Goal: Information Seeking & Learning: Learn about a topic

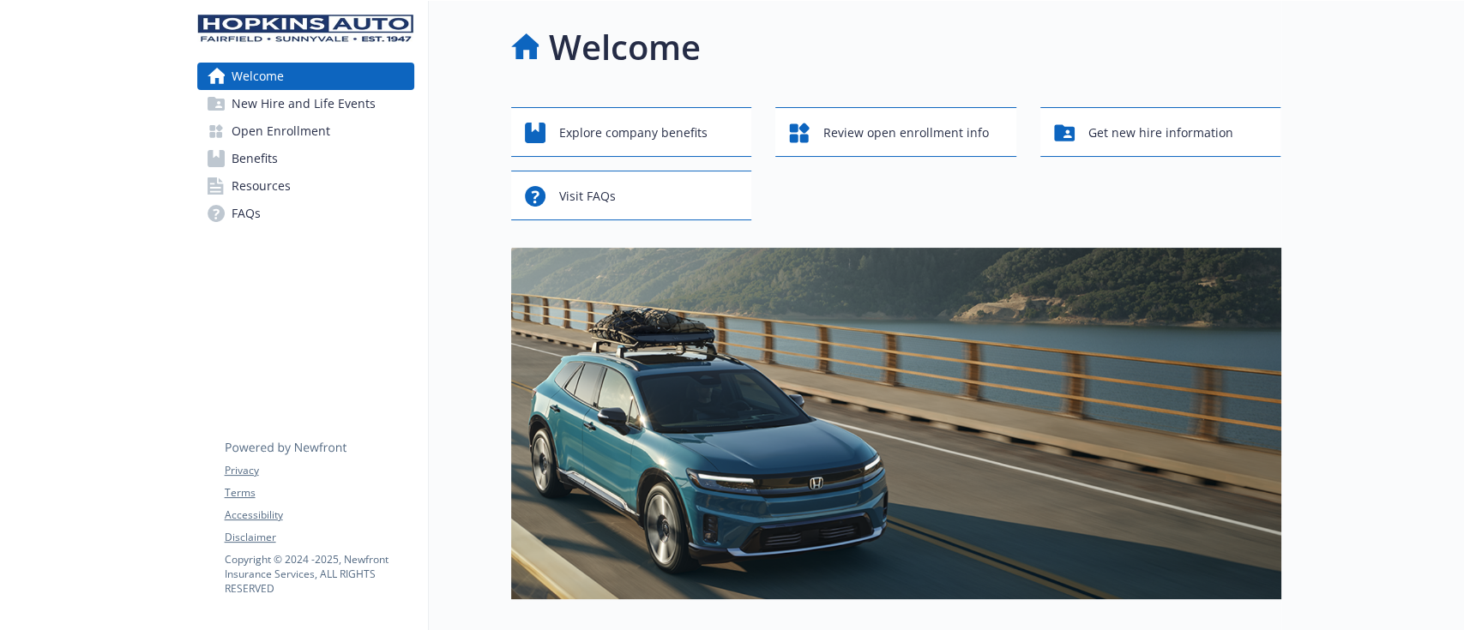
click at [256, 164] on span "Benefits" at bounding box center [255, 158] width 46 height 27
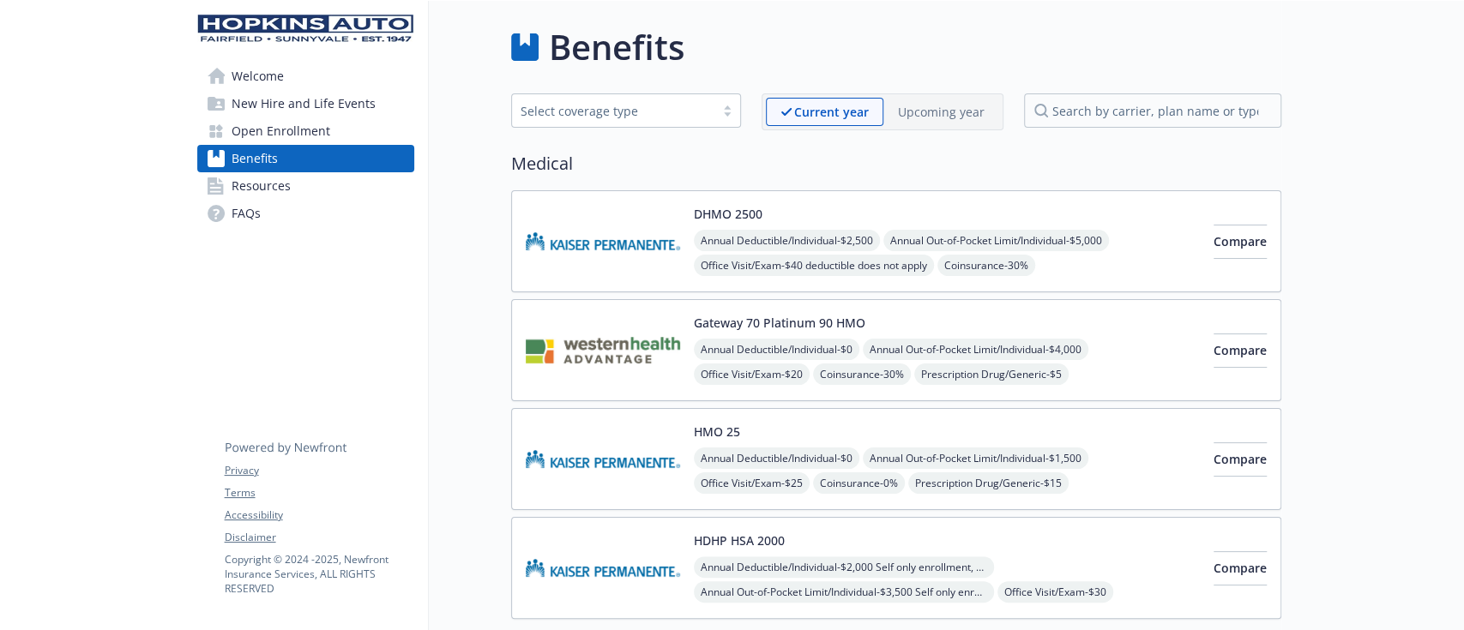
click at [1122, 322] on div "Gateway 70 Platinum 90 HMO Annual Deductible/Individual - $0 Annual Out-of-Pock…" at bounding box center [947, 350] width 506 height 73
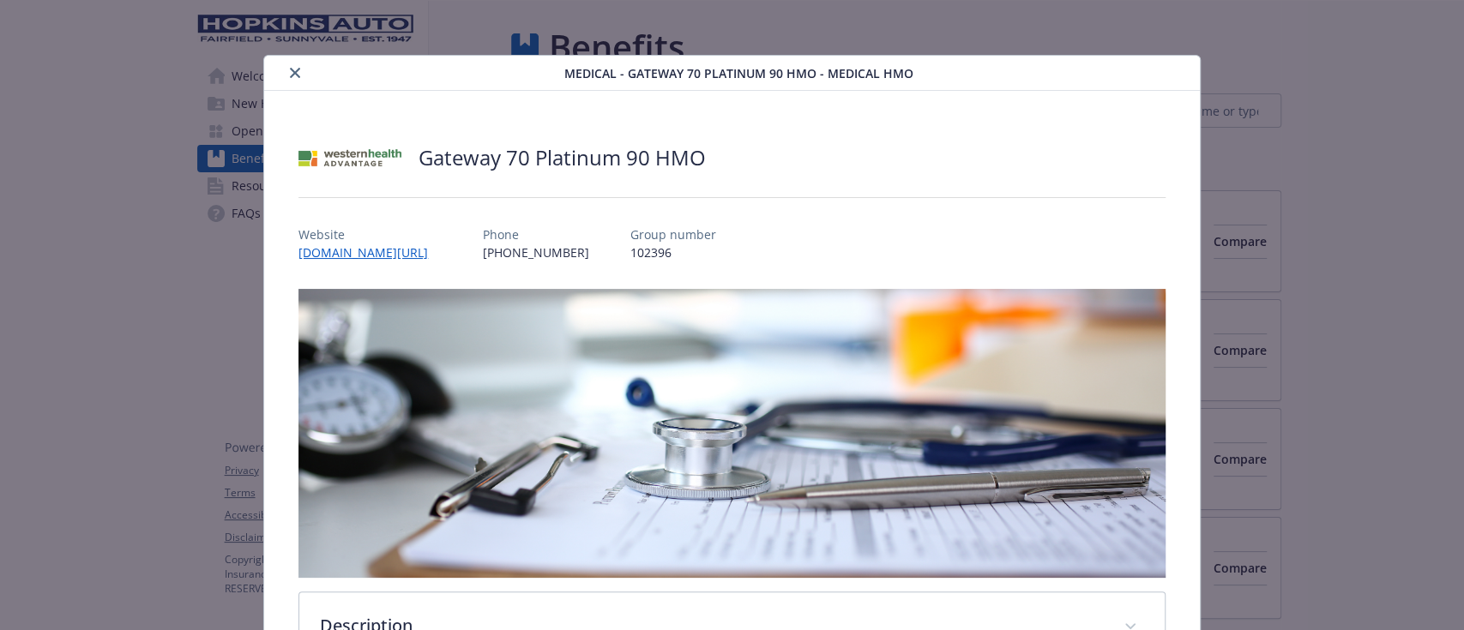
scroll to position [51, 0]
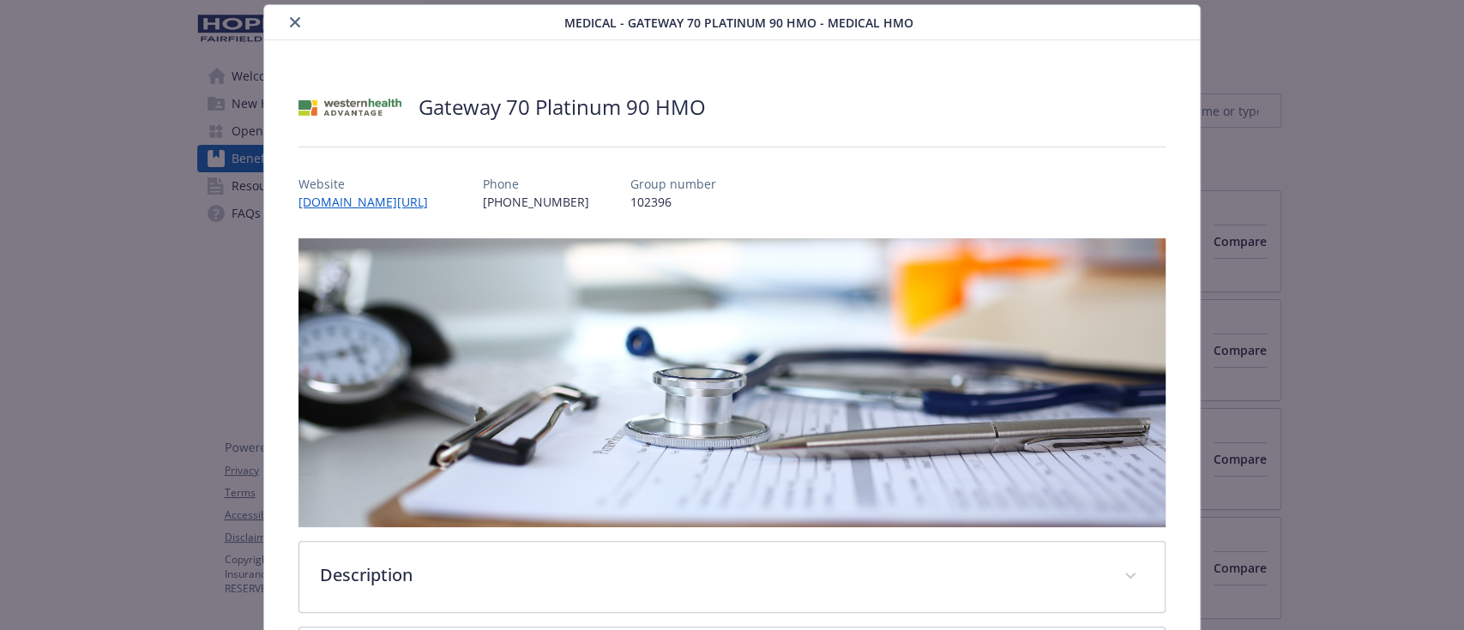
click at [290, 22] on icon "close" at bounding box center [295, 22] width 10 height 10
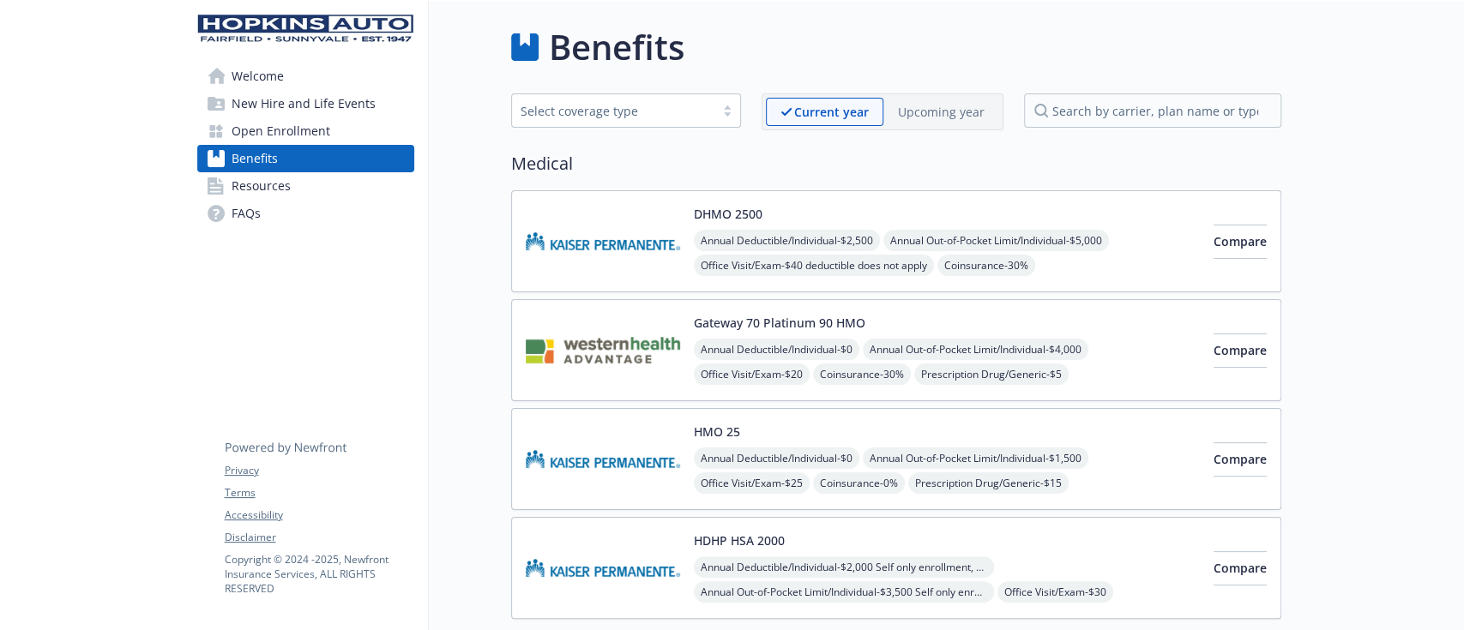
click at [942, 108] on p "Upcoming year" at bounding box center [941, 112] width 87 height 18
click at [1032, 319] on div "Gateway 70 Platinum 90 HMO Annual Deductible/Individual - $0 Annual Out-of-Pock…" at bounding box center [947, 350] width 506 height 73
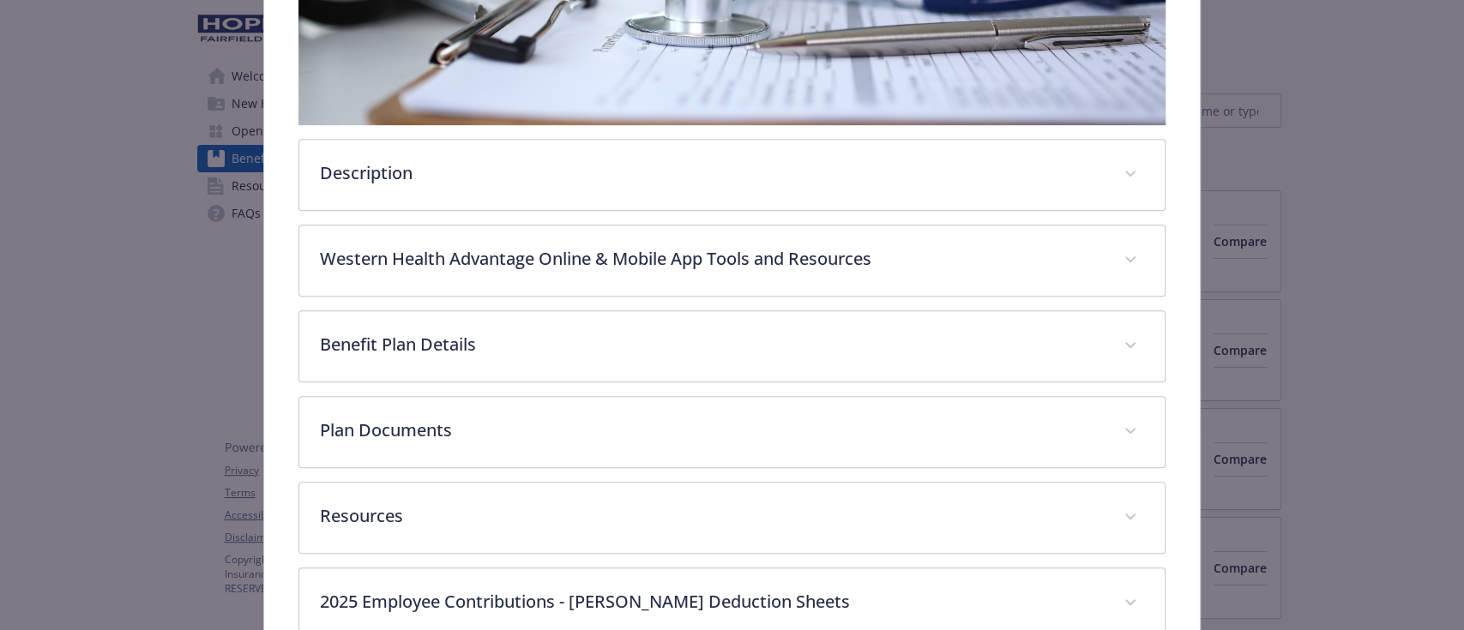
scroll to position [508, 0]
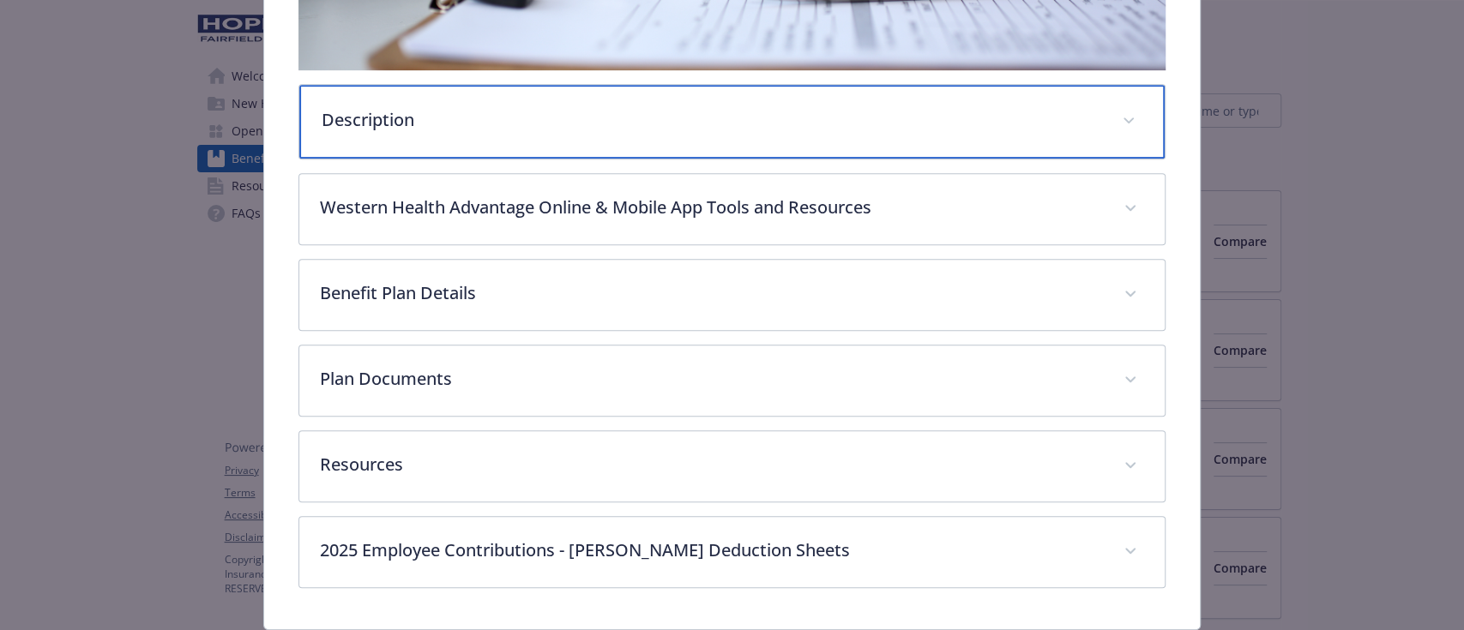
click at [439, 107] on p "Description" at bounding box center [711, 120] width 779 height 26
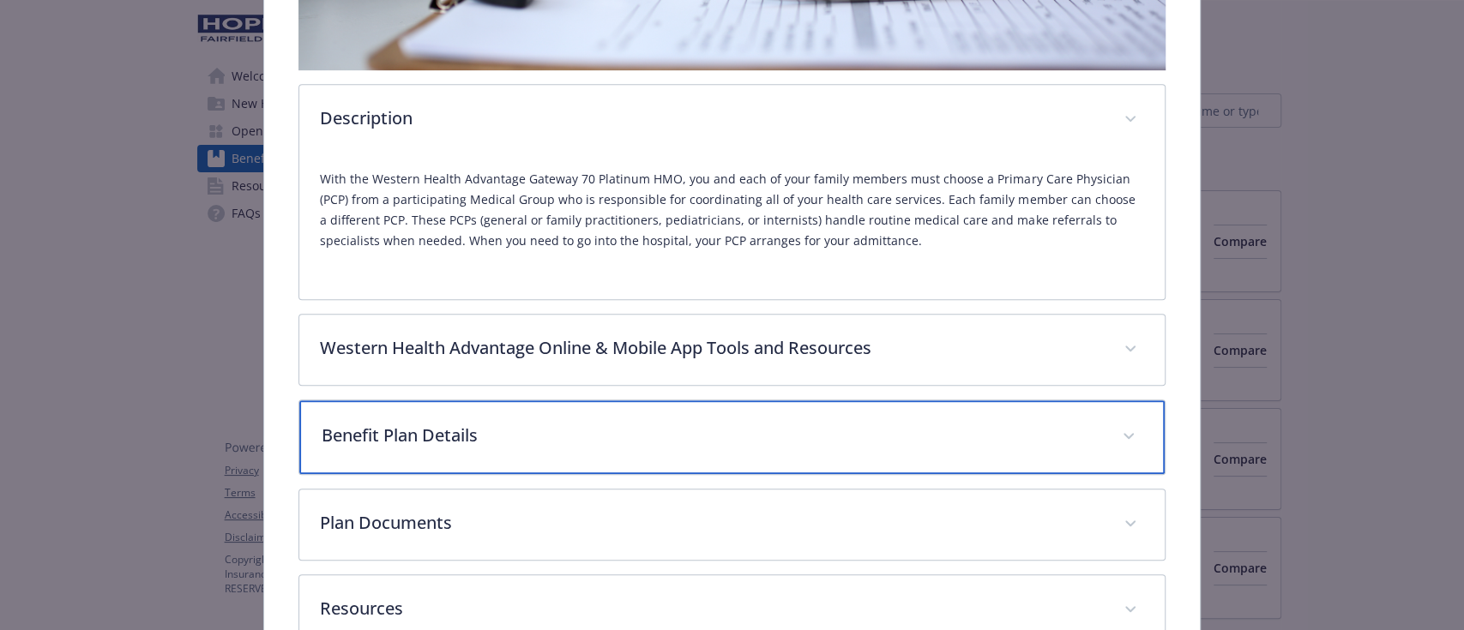
click at [490, 408] on div "Benefit Plan Details" at bounding box center [731, 438] width 865 height 74
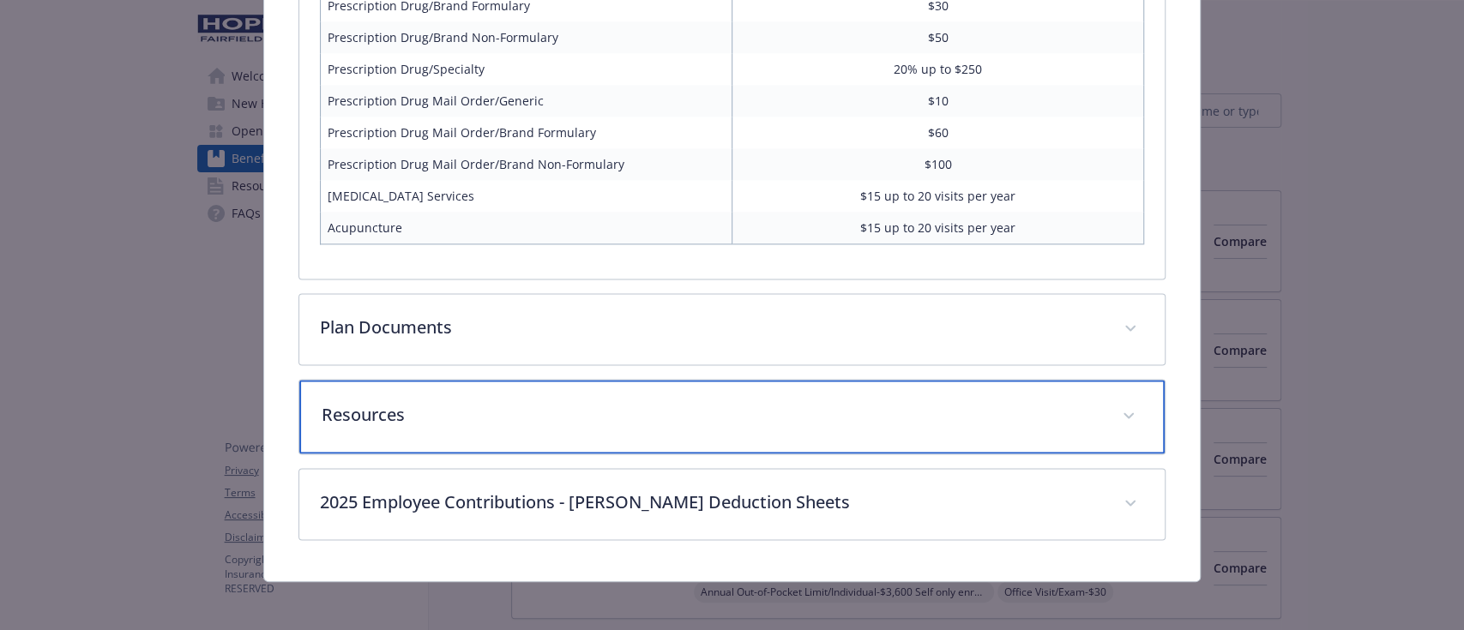
scroll to position [1496, 0]
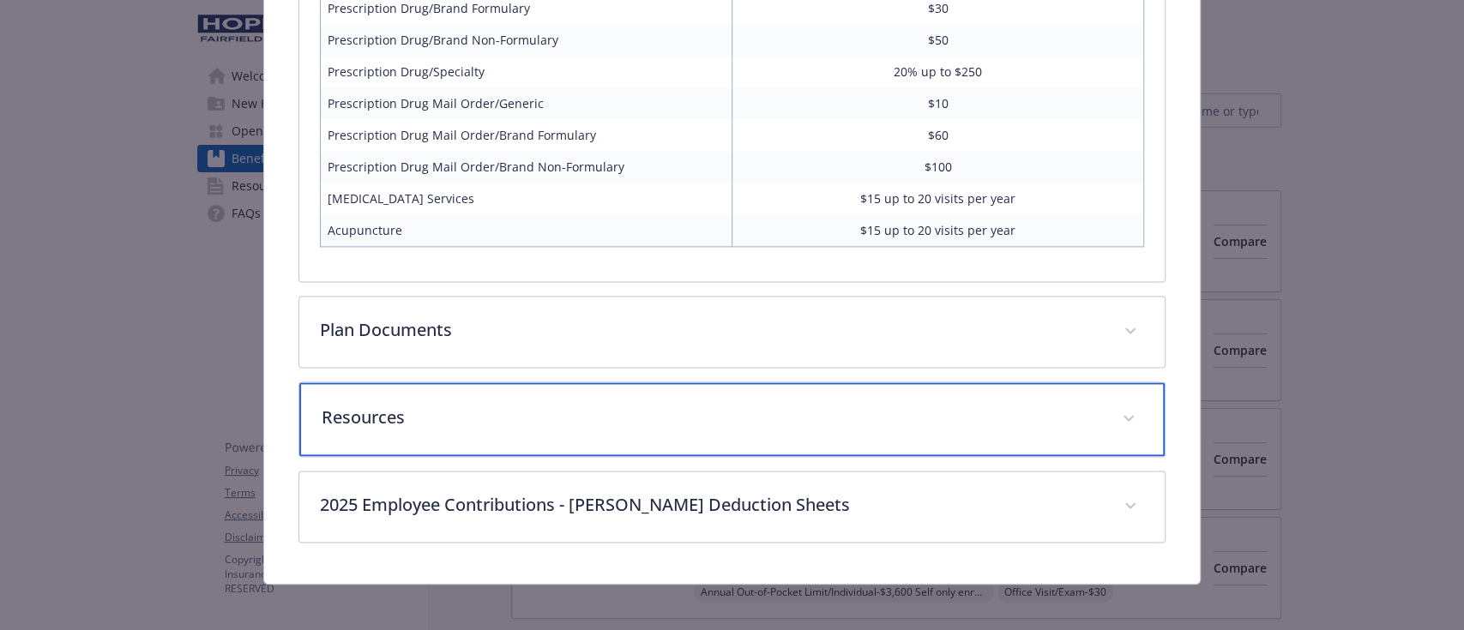
click at [443, 414] on p "Resources" at bounding box center [711, 418] width 779 height 26
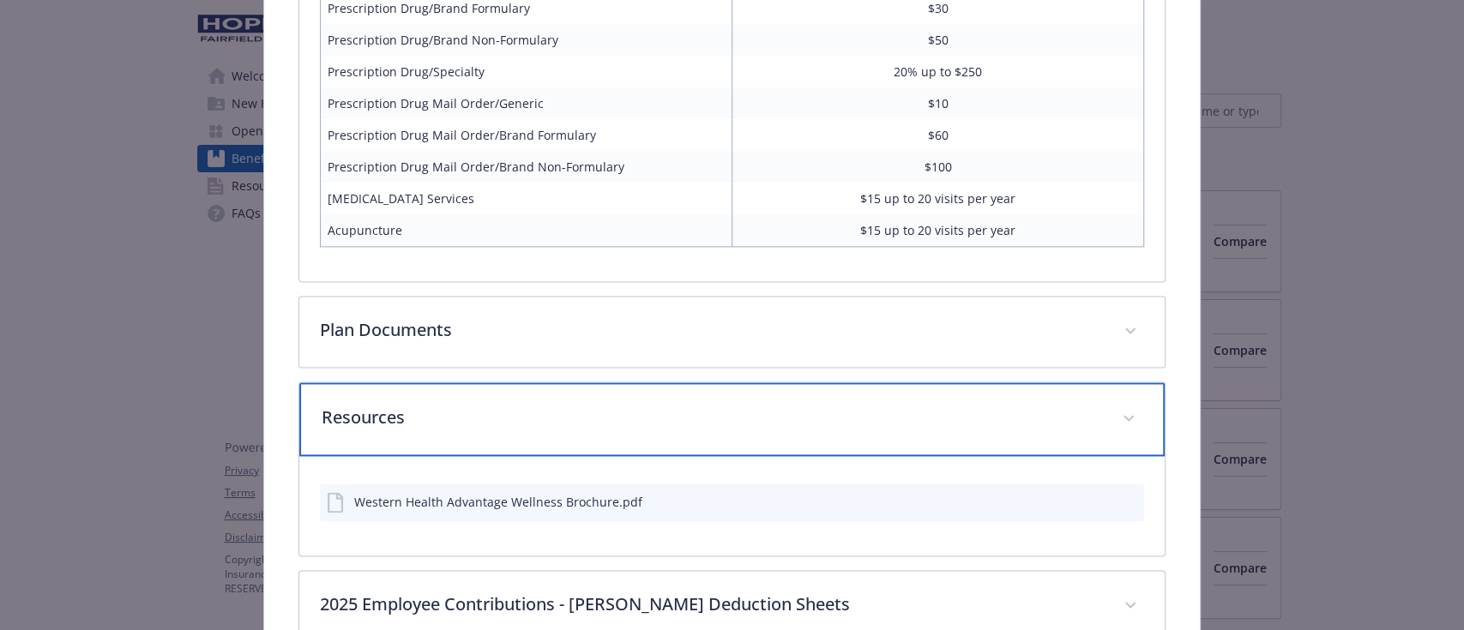
scroll to position [1599, 0]
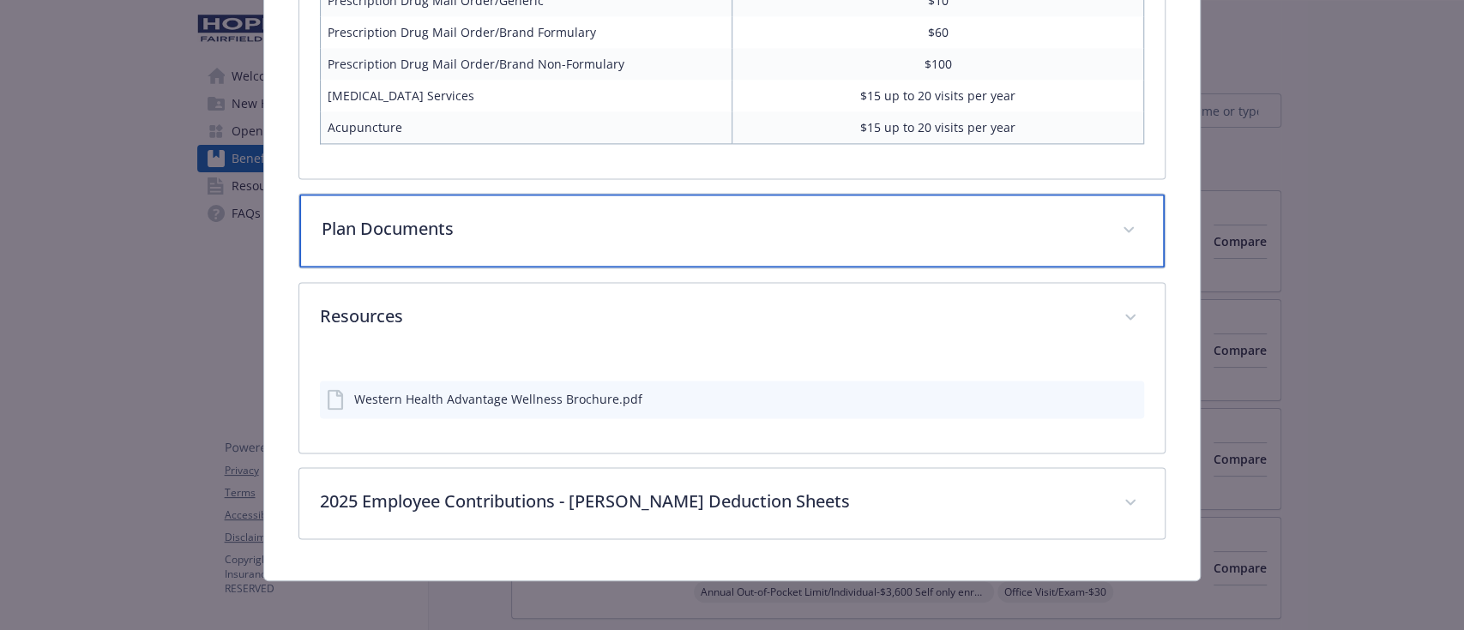
click at [440, 222] on p "Plan Documents" at bounding box center [711, 229] width 779 height 26
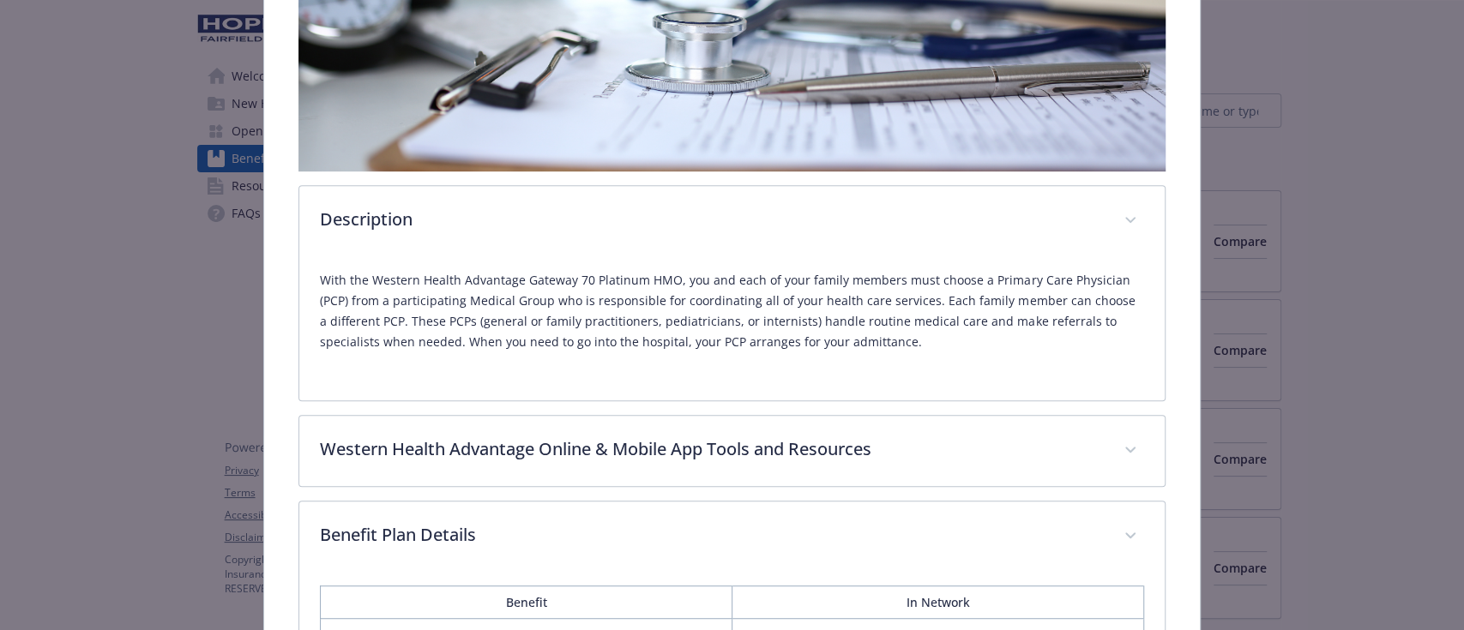
scroll to position [455, 0]
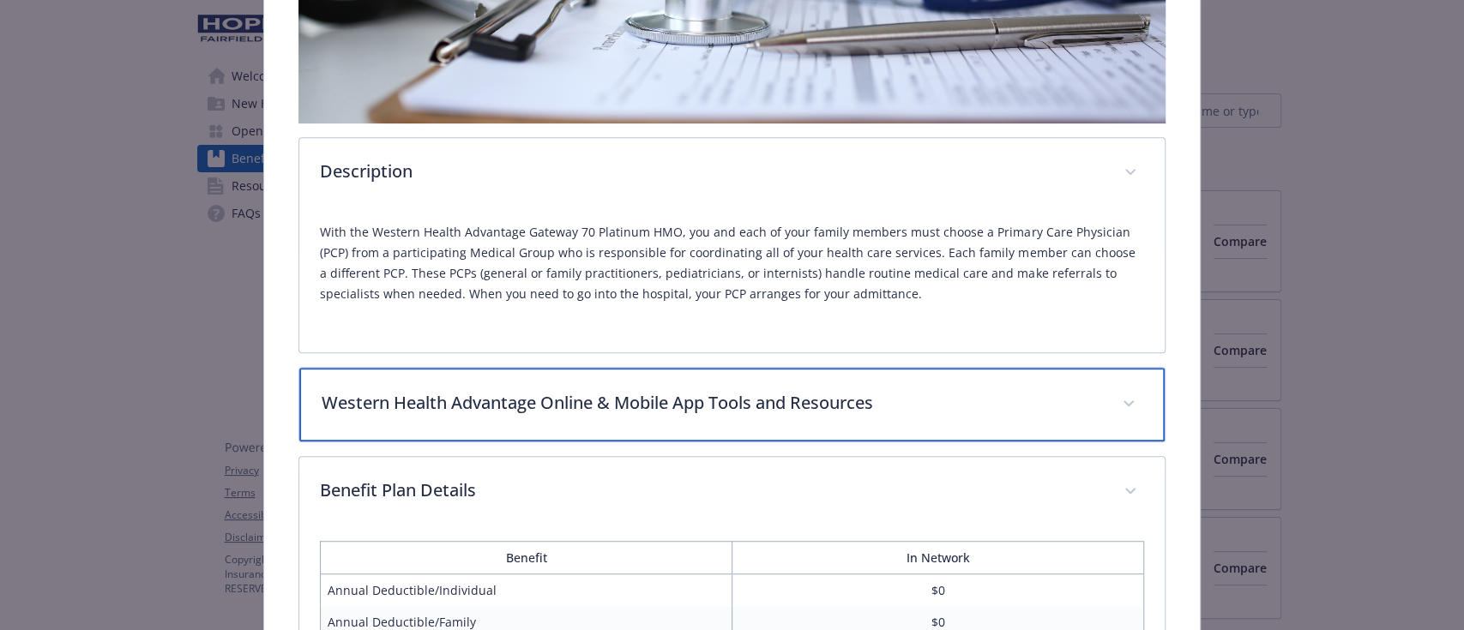
click at [885, 396] on p "Western Health Advantage Online & Mobile App Tools and Resources" at bounding box center [711, 403] width 779 height 26
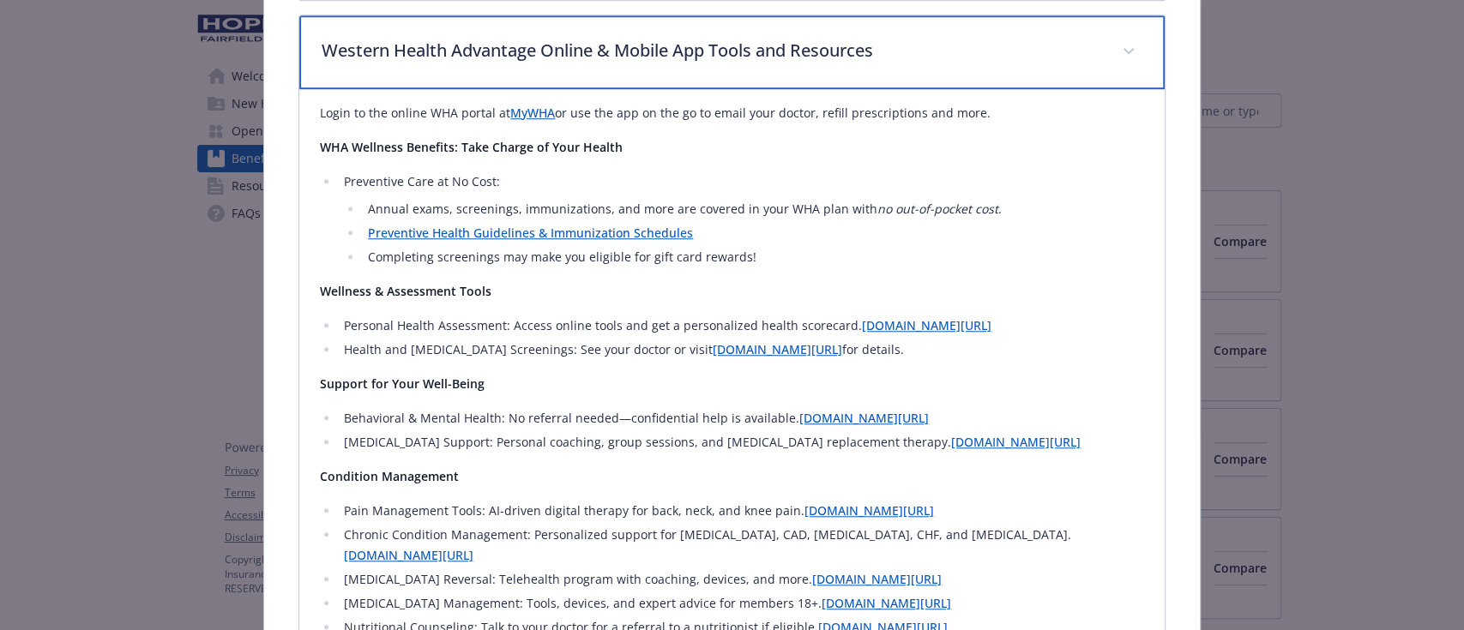
scroll to position [798, 0]
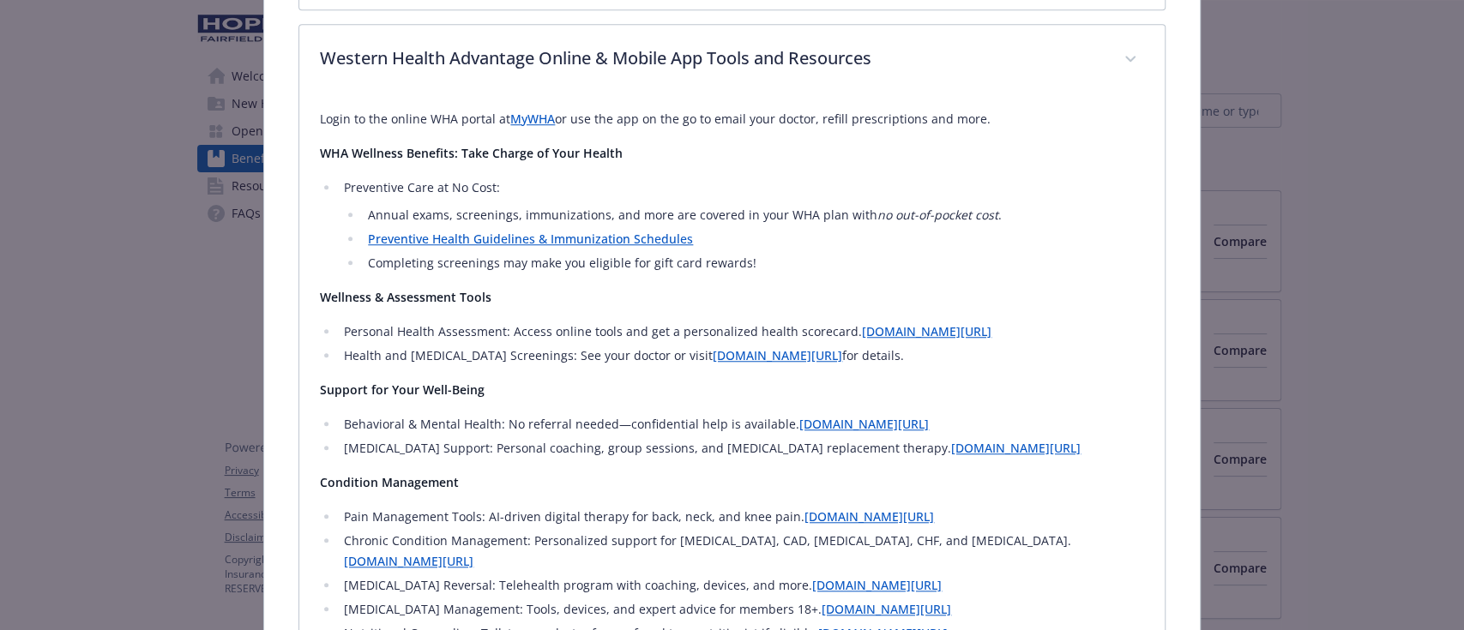
click at [529, 112] on link "MyWHA" at bounding box center [532, 119] width 45 height 16
